Goal: Navigation & Orientation: Understand site structure

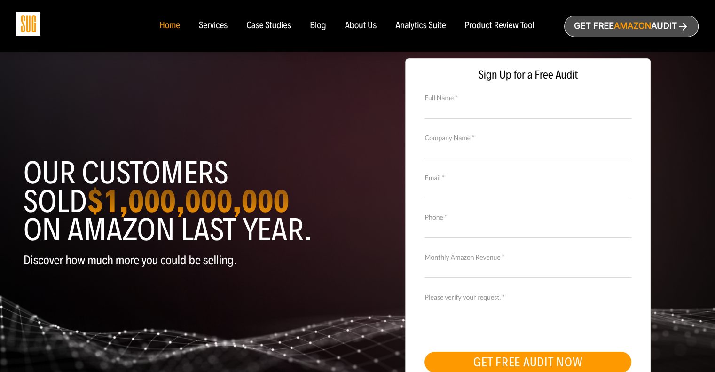
click at [357, 26] on div "About Us" at bounding box center [361, 26] width 32 height 10
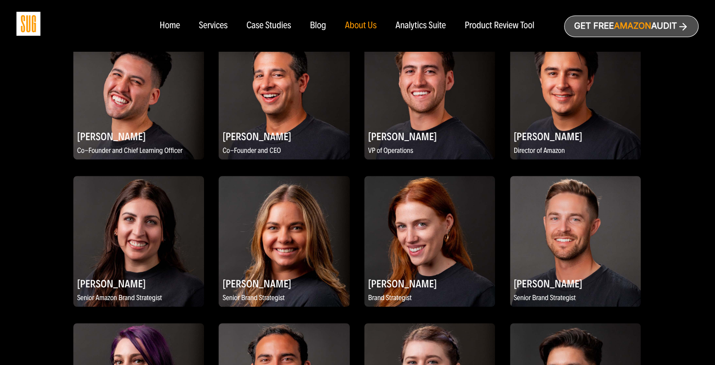
scroll to position [611, 0]
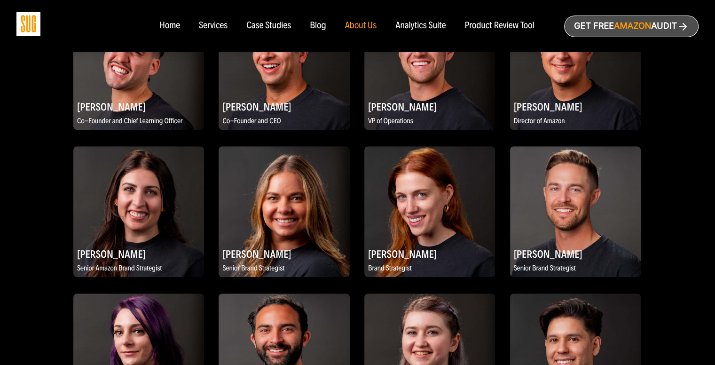
click at [136, 225] on img at bounding box center [138, 211] width 131 height 131
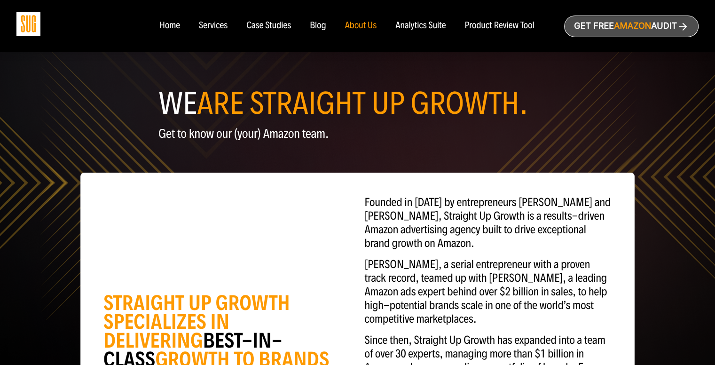
scroll to position [0, 0]
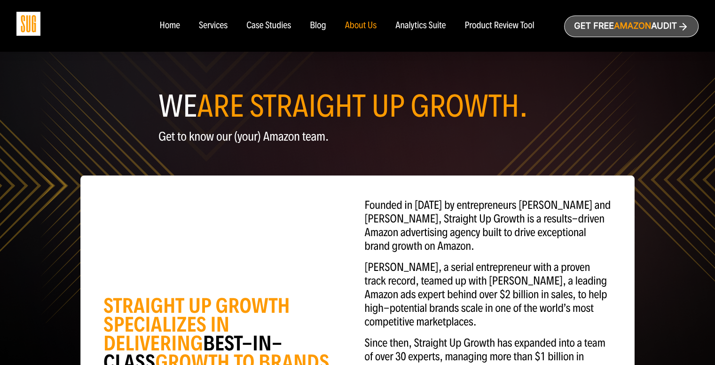
click at [493, 21] on div "Product Review Tool" at bounding box center [499, 26] width 70 height 10
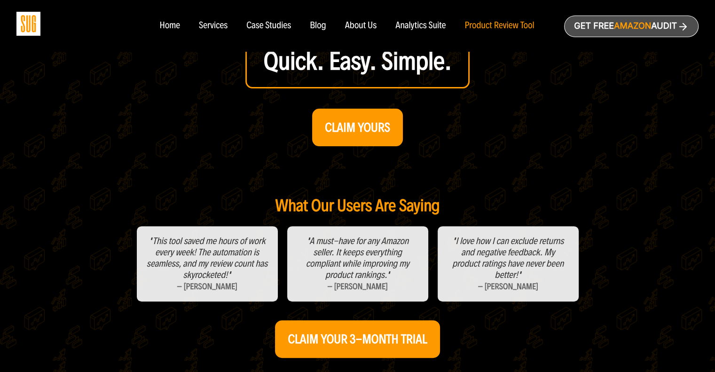
scroll to position [282, 0]
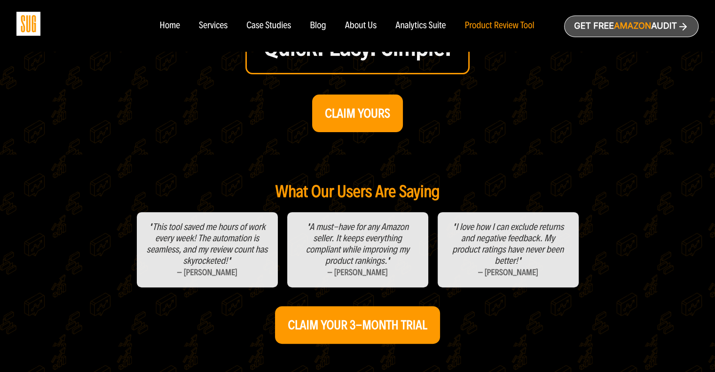
click at [429, 23] on div "Analytics Suite" at bounding box center [420, 26] width 50 height 10
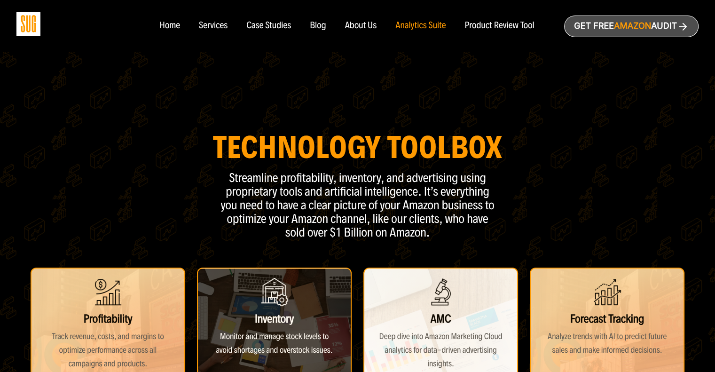
click at [358, 24] on div "About Us" at bounding box center [361, 26] width 32 height 10
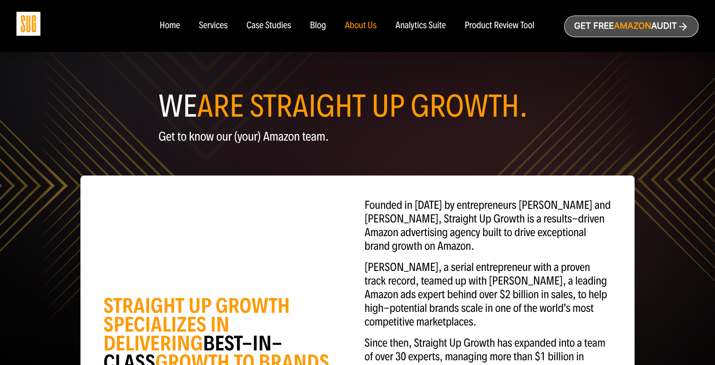
click at [212, 25] on div "Services" at bounding box center [213, 26] width 29 height 10
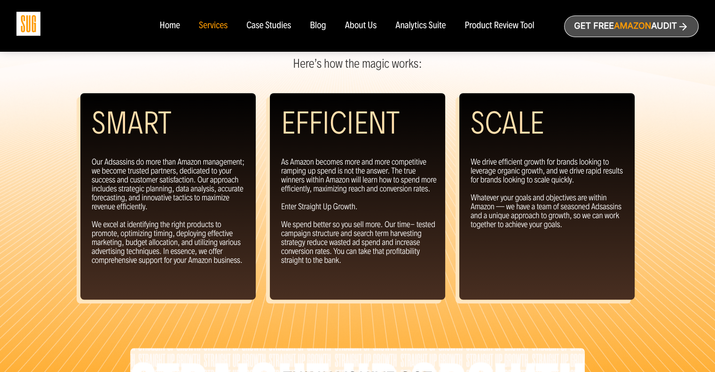
scroll to position [752, 0]
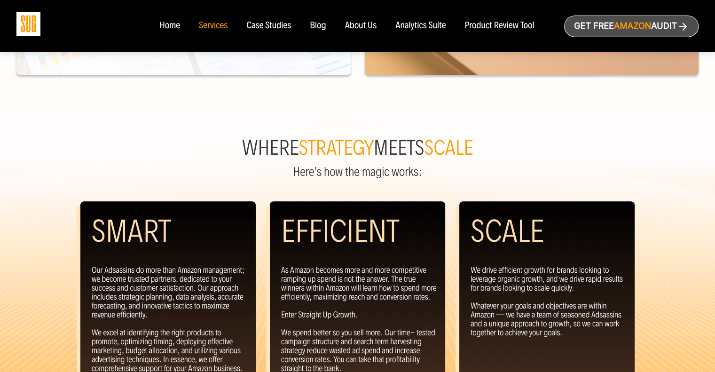
click at [259, 24] on div "Case Studies" at bounding box center [268, 26] width 45 height 10
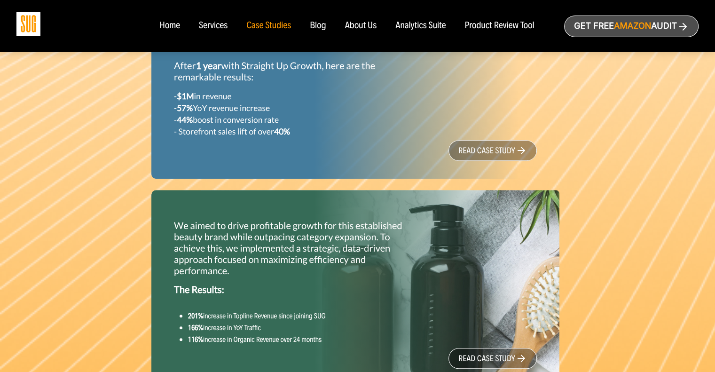
scroll to position [846, 0]
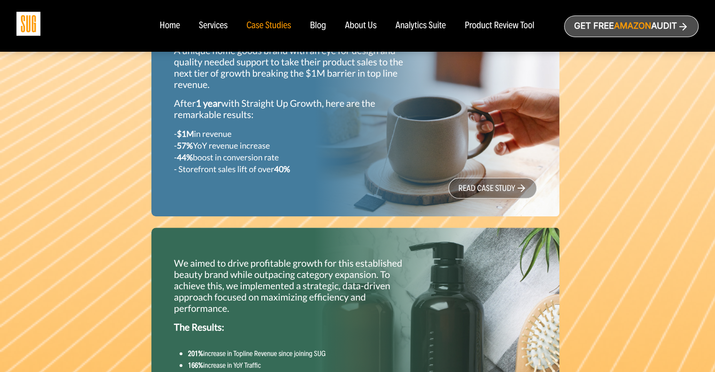
click at [492, 184] on link "read case study" at bounding box center [492, 188] width 88 height 21
